Goal: Information Seeking & Learning: Learn about a topic

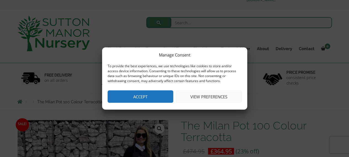
click at [157, 91] on button "Accept" at bounding box center [141, 97] width 66 height 12
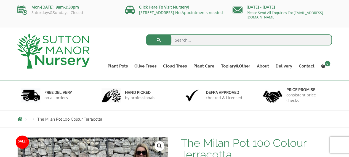
scroll to position [2, 0]
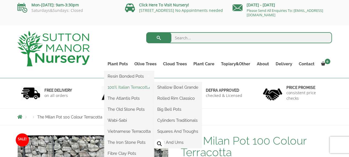
click at [129, 88] on link "100% Italian Terracotta" at bounding box center [129, 87] width 50 height 8
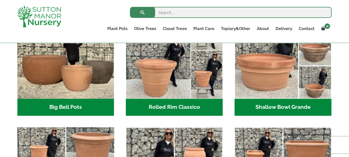
scroll to position [273, 0]
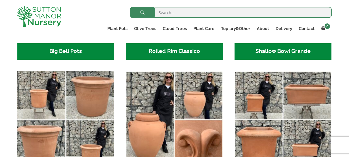
click at [52, 96] on img "Visit product category Cylinders Traditionals" at bounding box center [66, 120] width 102 height 102
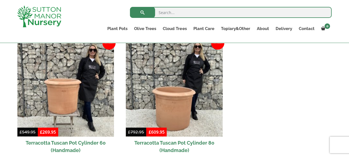
scroll to position [260, 0]
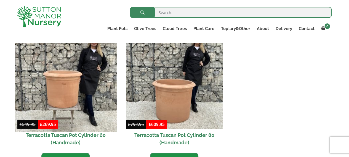
click at [75, 88] on img at bounding box center [66, 81] width 102 height 102
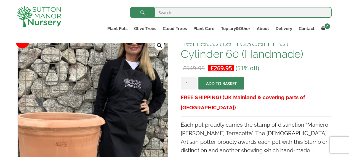
scroll to position [141, 0]
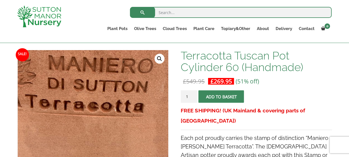
scroll to position [74, 0]
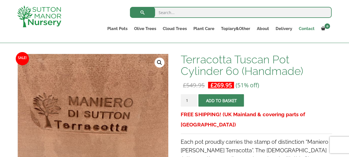
click at [305, 29] on link "Contact" at bounding box center [307, 29] width 22 height 8
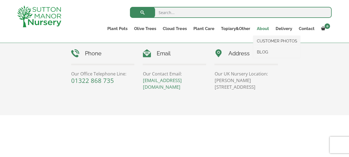
scroll to position [275, 0]
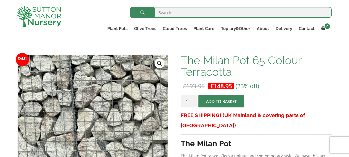
scroll to position [42, 0]
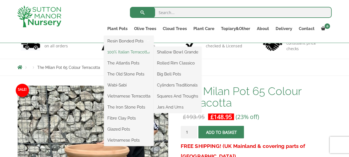
click at [152, 54] on link "100% Italian Terracotta" at bounding box center [129, 52] width 50 height 8
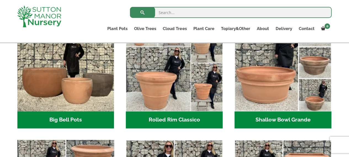
scroll to position [210, 0]
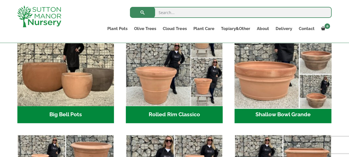
click at [236, 106] on img "Visit product category Shallow Bowl Grande" at bounding box center [283, 58] width 102 height 102
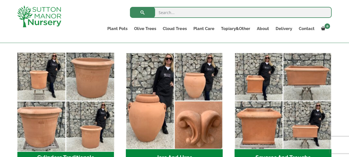
scroll to position [292, 0]
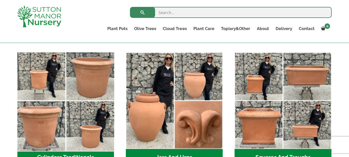
click at [83, 83] on img "Visit product category Cylinders Traditionals" at bounding box center [66, 101] width 102 height 102
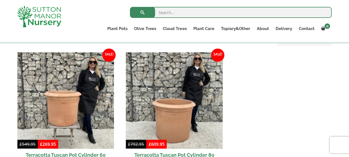
scroll to position [285, 0]
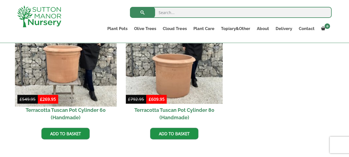
click at [61, 70] on img at bounding box center [66, 56] width 102 height 102
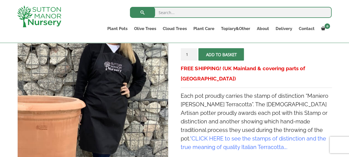
scroll to position [120, 0]
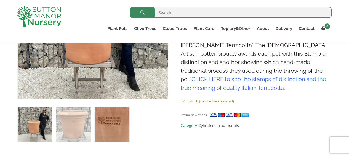
click at [110, 118] on img at bounding box center [112, 124] width 35 height 35
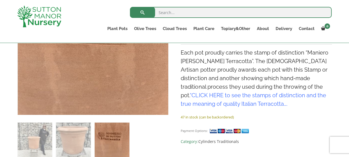
scroll to position [164, 0]
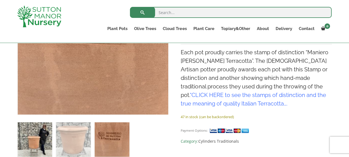
click at [48, 136] on img at bounding box center [35, 140] width 35 height 35
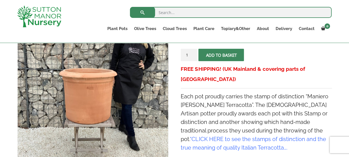
scroll to position [122, 0]
